Goal: Register for event/course

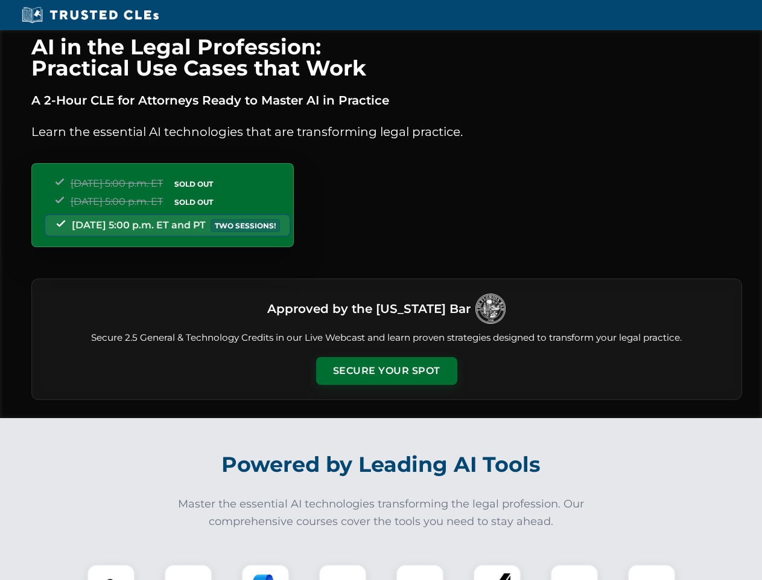
click at [386, 371] on button "Secure Your Spot" at bounding box center [386, 371] width 141 height 28
click at [111, 572] on img at bounding box center [111, 587] width 35 height 35
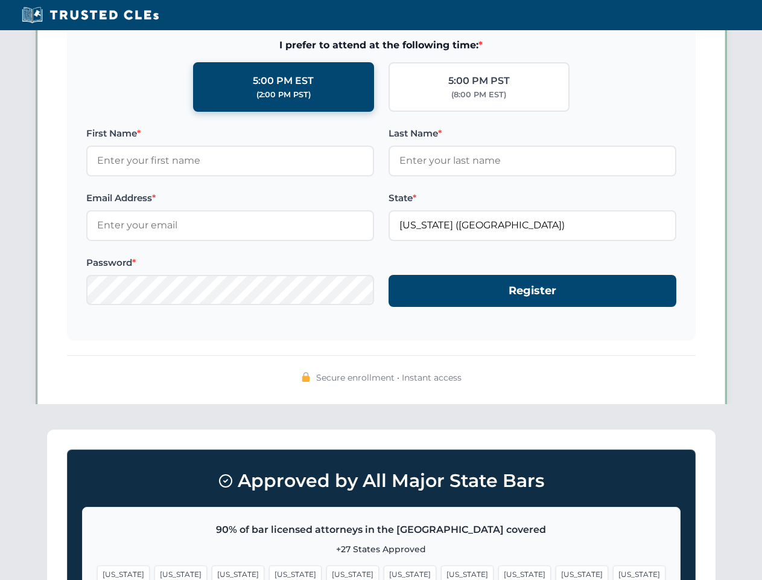
click at [441, 572] on span "[US_STATE]" at bounding box center [467, 574] width 53 height 18
click at [556, 572] on span "[US_STATE]" at bounding box center [582, 574] width 53 height 18
